Goal: Transaction & Acquisition: Purchase product/service

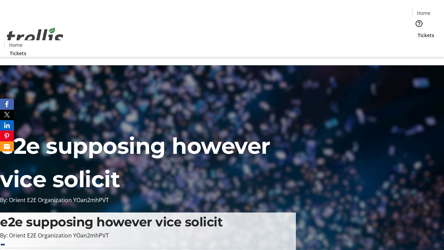
click at [418, 32] on span "Tickets" at bounding box center [426, 35] width 17 height 7
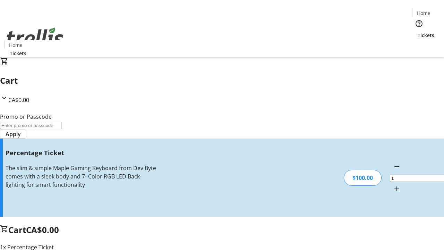
type input "FOO"
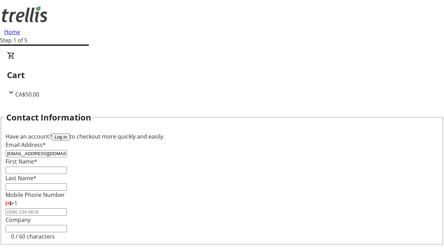
type input "[EMAIL_ADDRESS][DOMAIN_NAME]"
type input "Aliyah"
type input "[PERSON_NAME]"
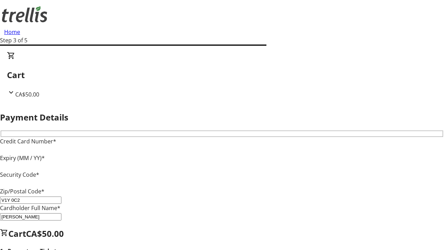
type input "V1Y 0C2"
